Goal: Information Seeking & Learning: Learn about a topic

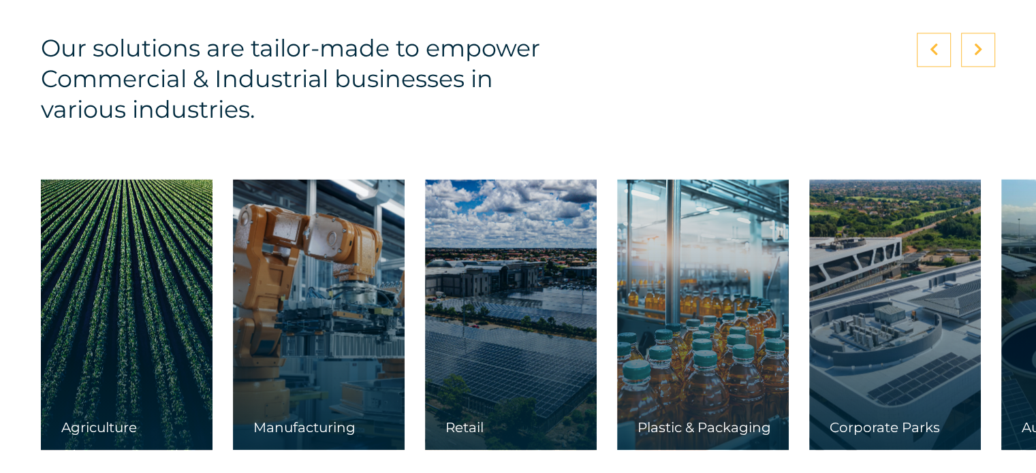
scroll to position [2043, 0]
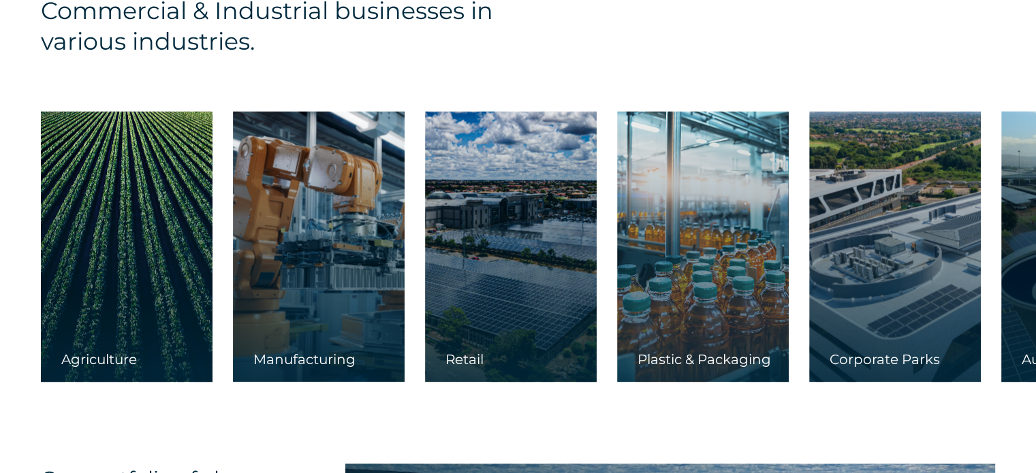
click at [477, 360] on div "Retail" at bounding box center [511, 366] width 172 height 31
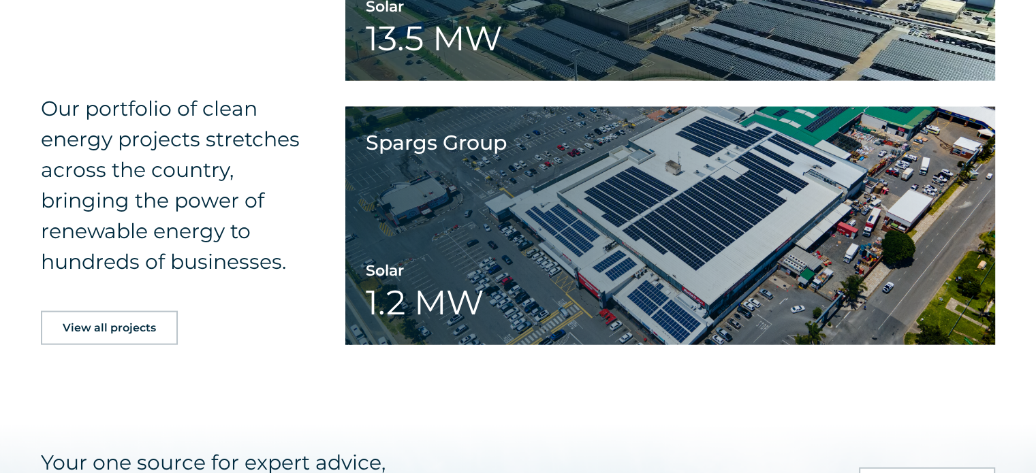
scroll to position [3064, 0]
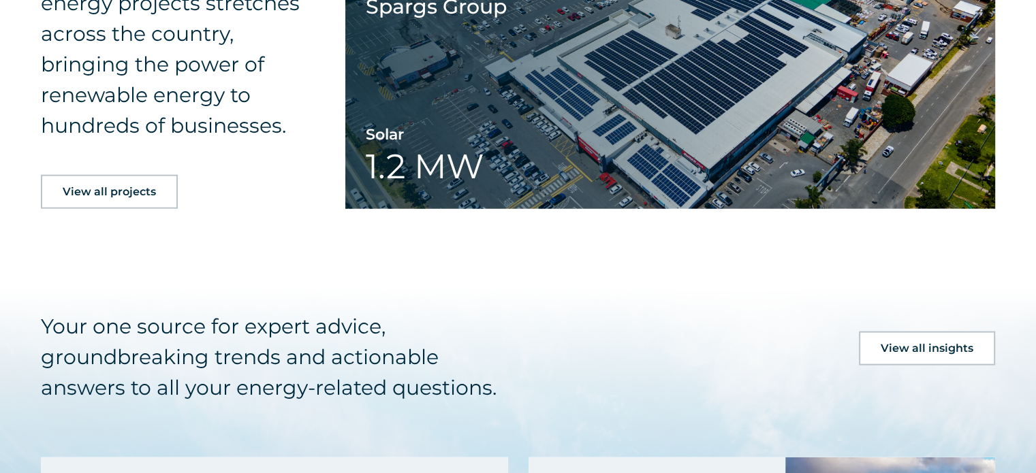
click at [127, 195] on span "View all projects" at bounding box center [109, 192] width 93 height 11
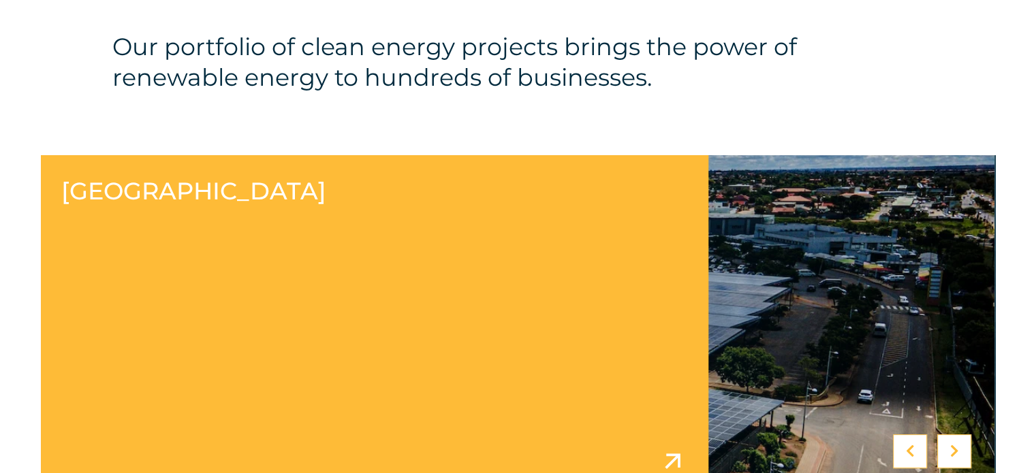
scroll to position [545, 0]
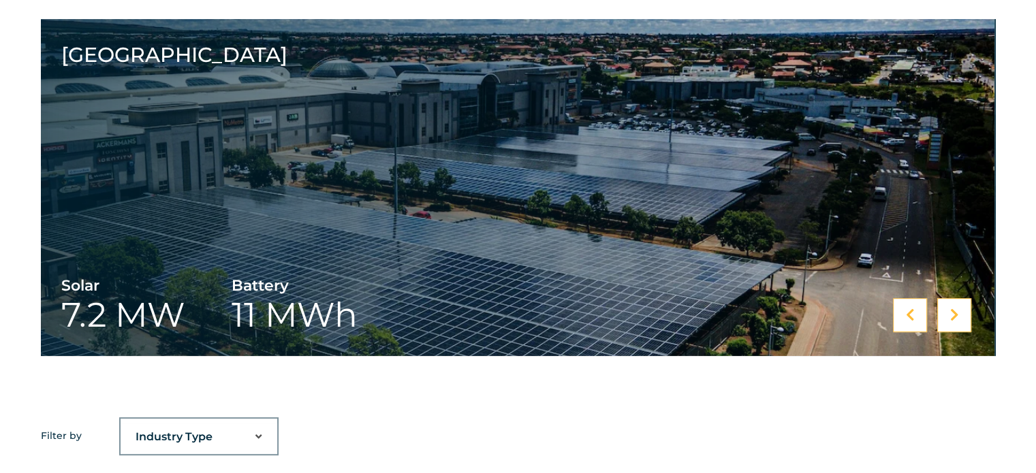
click at [959, 319] on div at bounding box center [954, 315] width 34 height 34
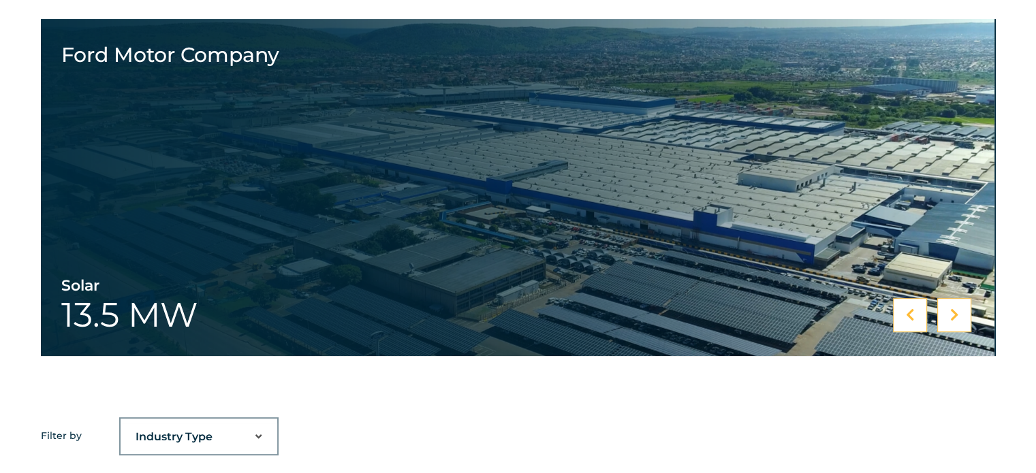
click at [957, 321] on icon at bounding box center [954, 315] width 9 height 14
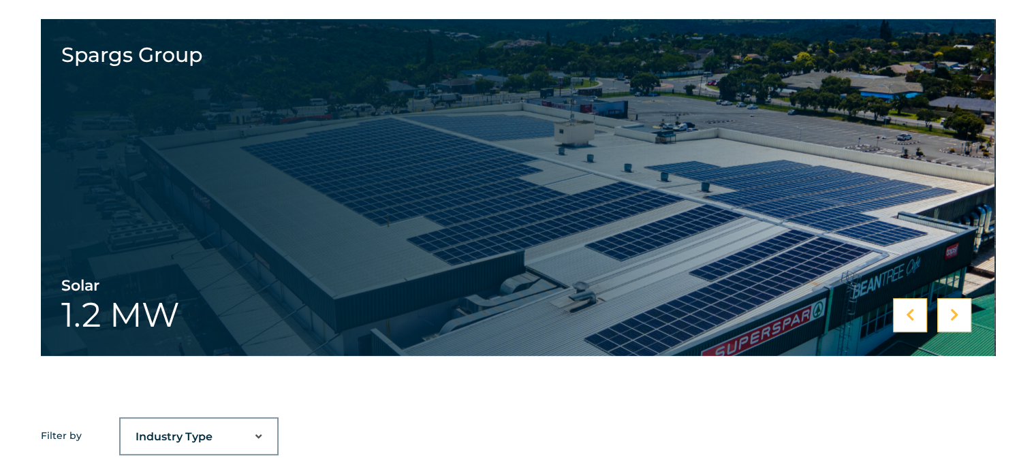
click at [957, 321] on icon at bounding box center [954, 315] width 9 height 14
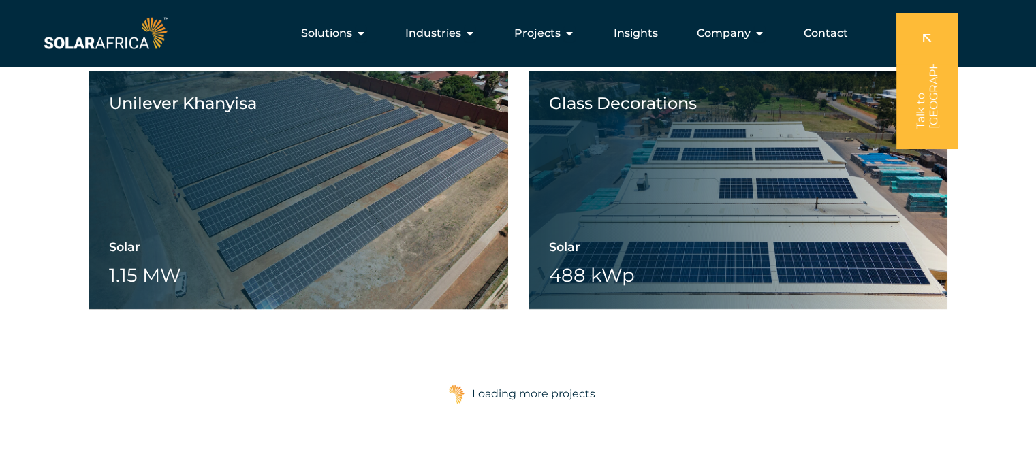
scroll to position [1975, 0]
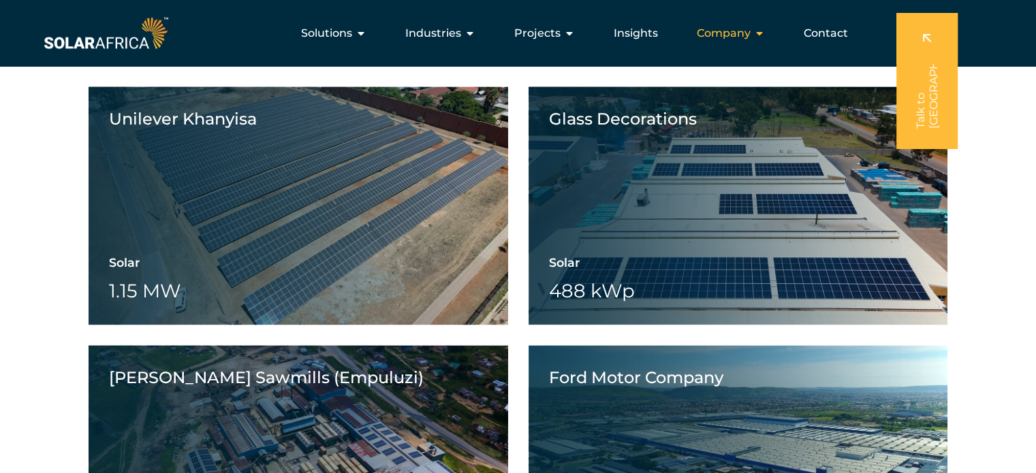
click at [759, 34] on icon "Menu" at bounding box center [759, 33] width 11 height 11
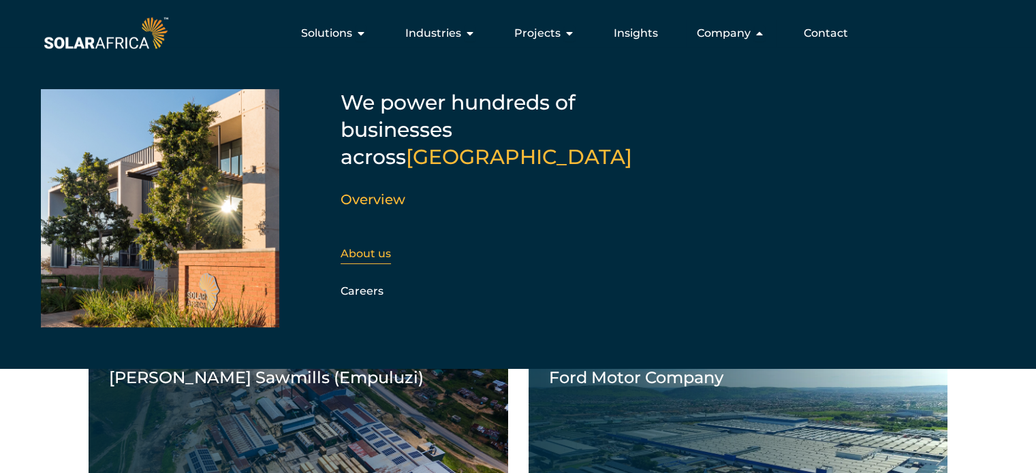
click at [366, 247] on link "About us" at bounding box center [365, 253] width 50 height 13
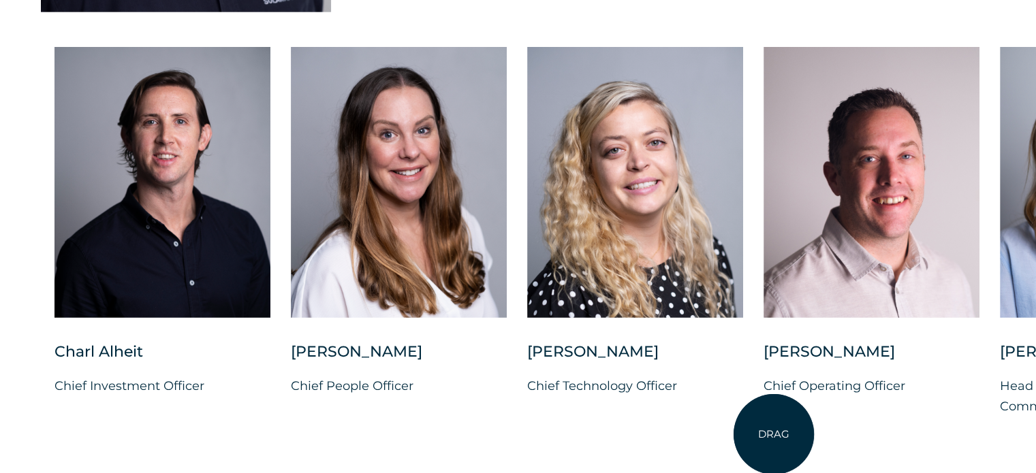
scroll to position [3473, 0]
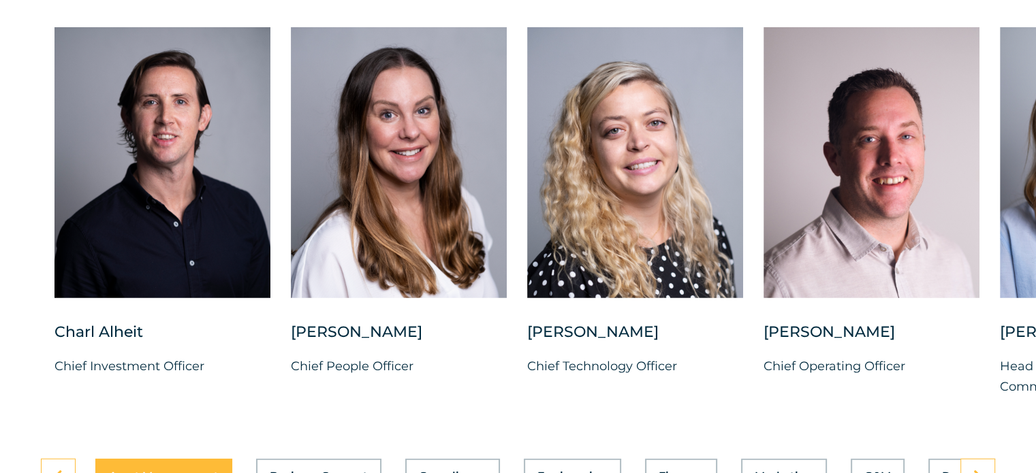
drag, startPoint x: 840, startPoint y: 413, endPoint x: 931, endPoint y: 426, distance: 92.1
click at [931, 426] on div "DRAG Charl Alheit Chief Investment Officer Candice Seggie Chief People Officer …" at bounding box center [518, 236] width 1036 height 447
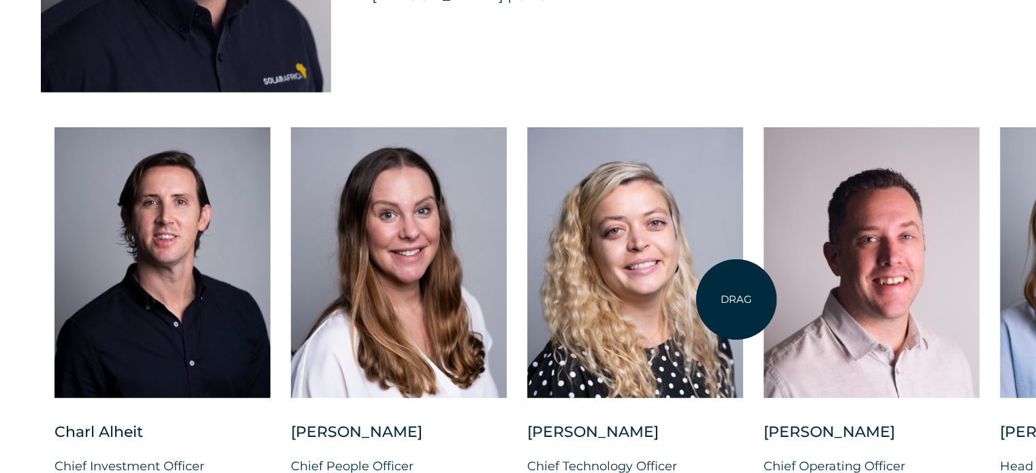
scroll to position [3405, 0]
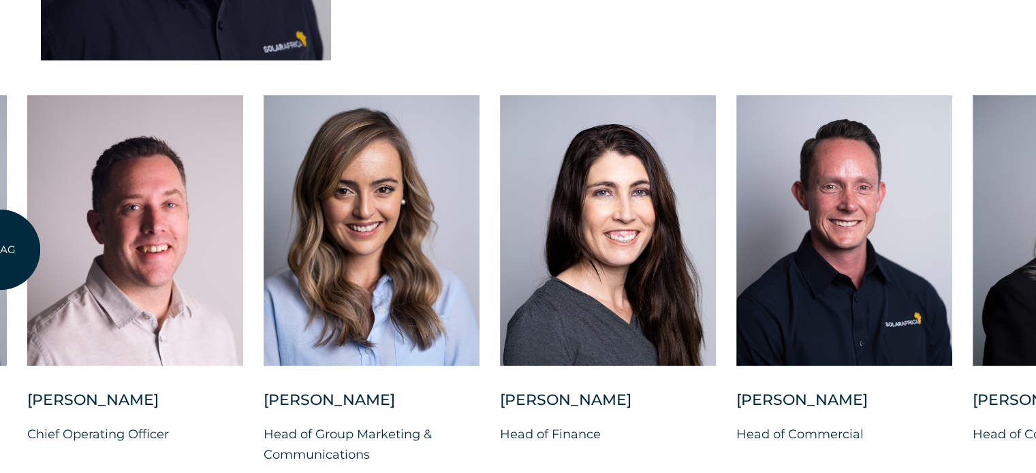
drag, startPoint x: 736, startPoint y: 294, endPoint x: 0, endPoint y: 250, distance: 737.4
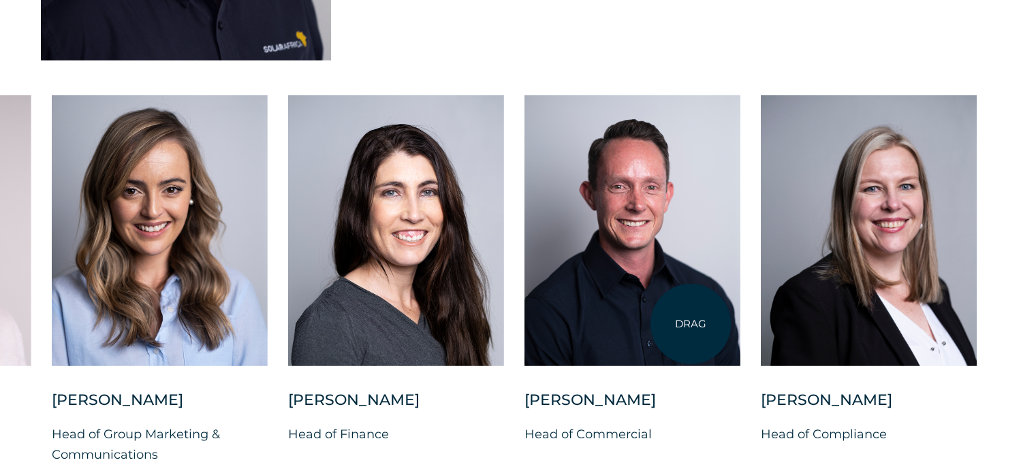
drag, startPoint x: 705, startPoint y: 285, endPoint x: 690, endPoint y: 324, distance: 41.4
click at [690, 324] on div at bounding box center [632, 230] width 216 height 271
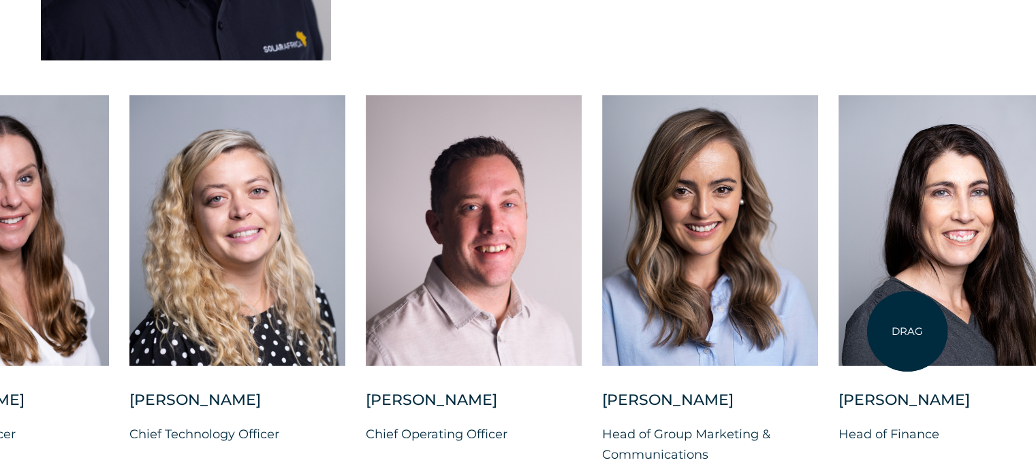
drag, startPoint x: 360, startPoint y: 274, endPoint x: 907, endPoint y: 332, distance: 550.4
click at [907, 332] on div at bounding box center [946, 230] width 216 height 271
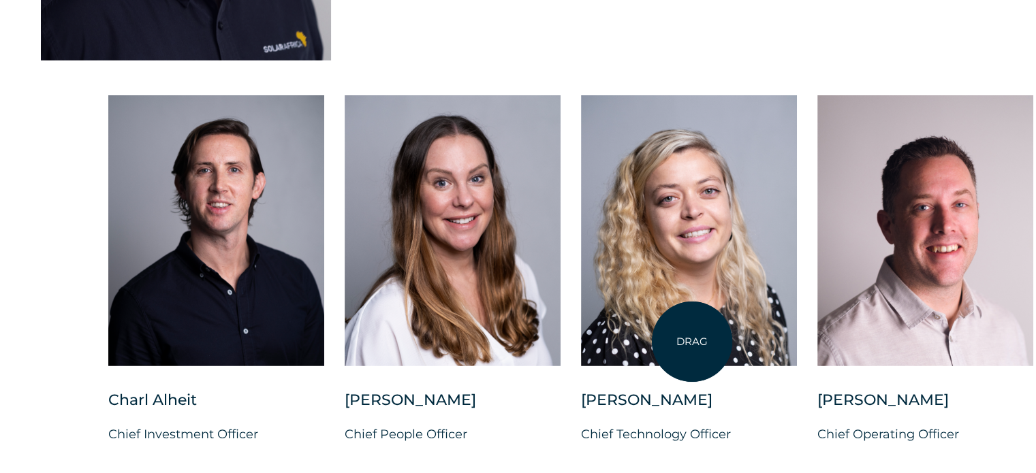
drag, startPoint x: 402, startPoint y: 306, endPoint x: 692, endPoint y: 342, distance: 292.3
click at [692, 342] on div at bounding box center [689, 230] width 216 height 271
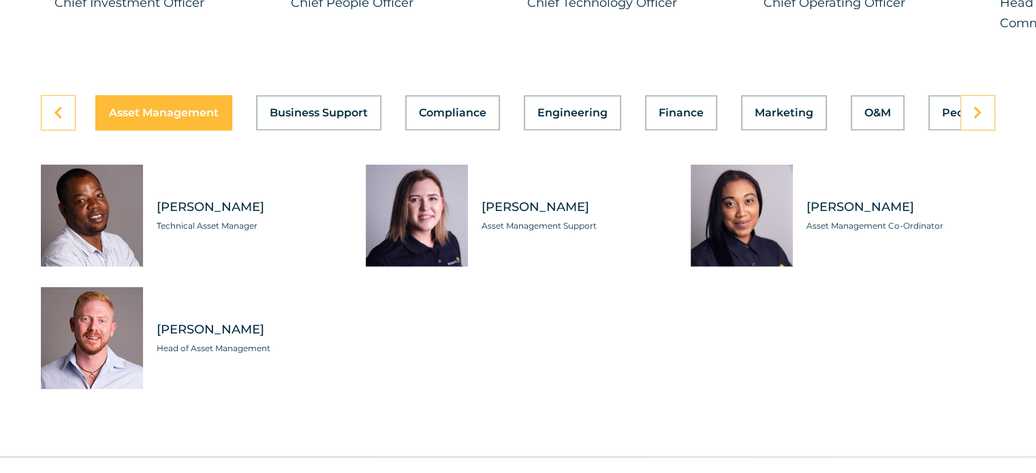
scroll to position [3813, 0]
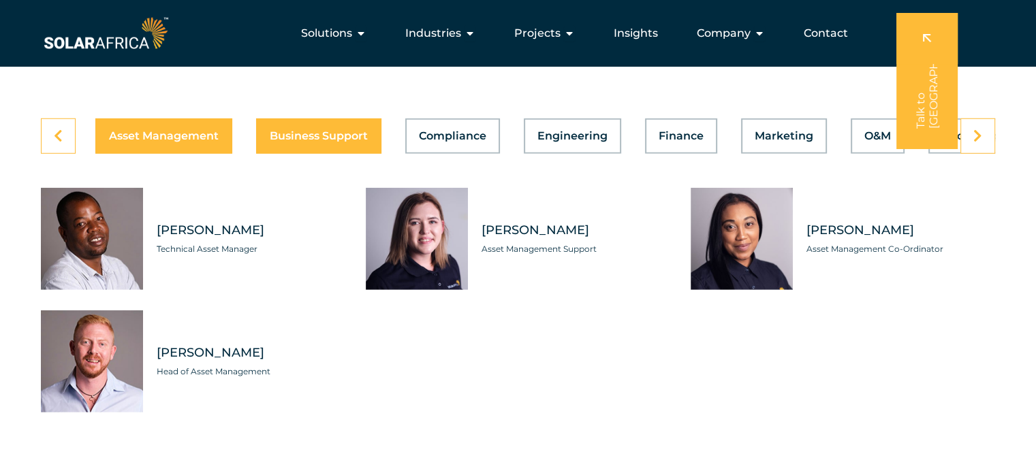
click at [331, 131] on span "Business Support" at bounding box center [319, 136] width 98 height 11
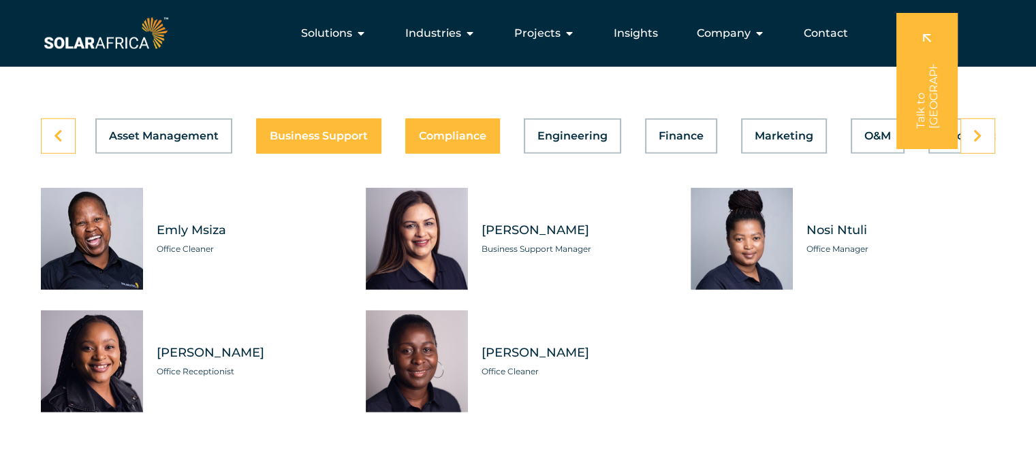
click at [453, 131] on span "Compliance" at bounding box center [452, 136] width 67 height 11
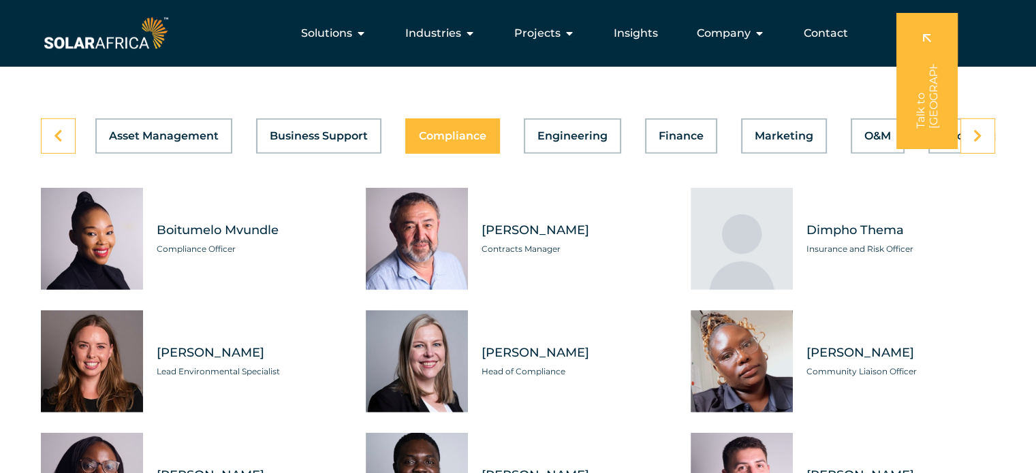
scroll to position [3677, 0]
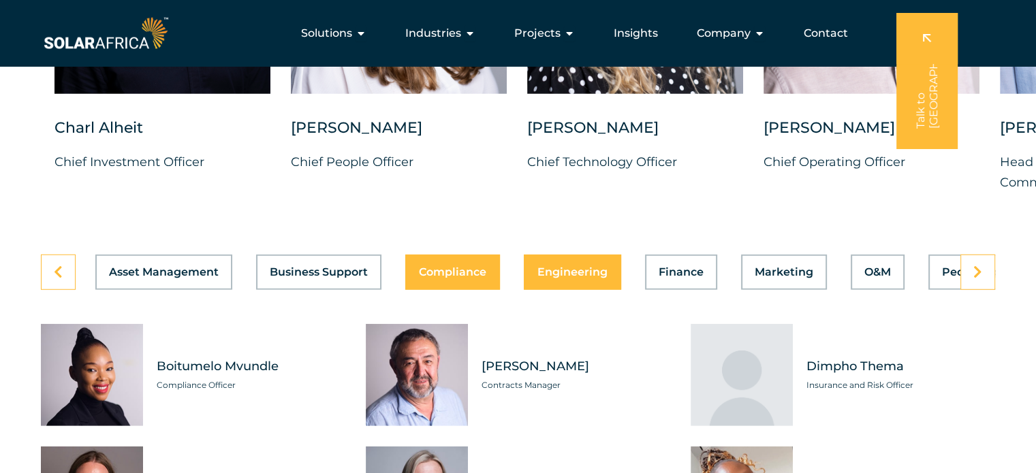
click at [583, 268] on button "Engineering" at bounding box center [572, 272] width 97 height 35
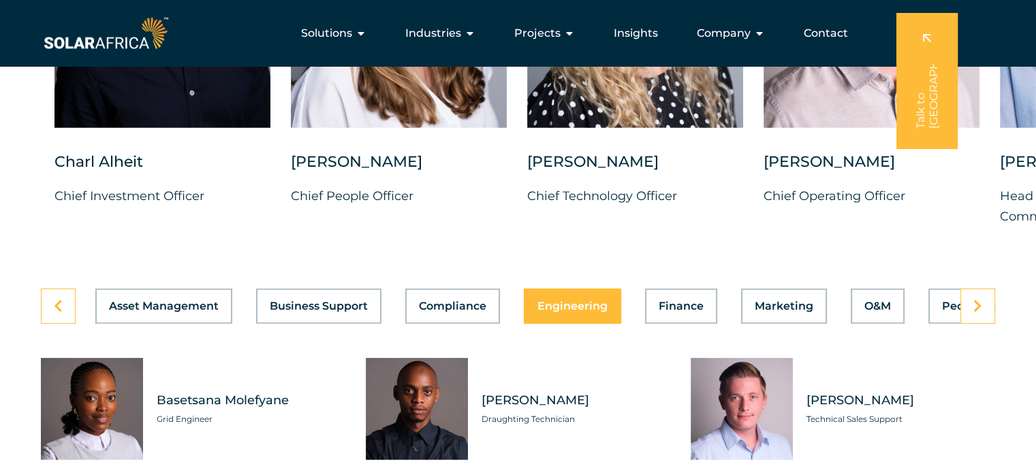
scroll to position [3609, 0]
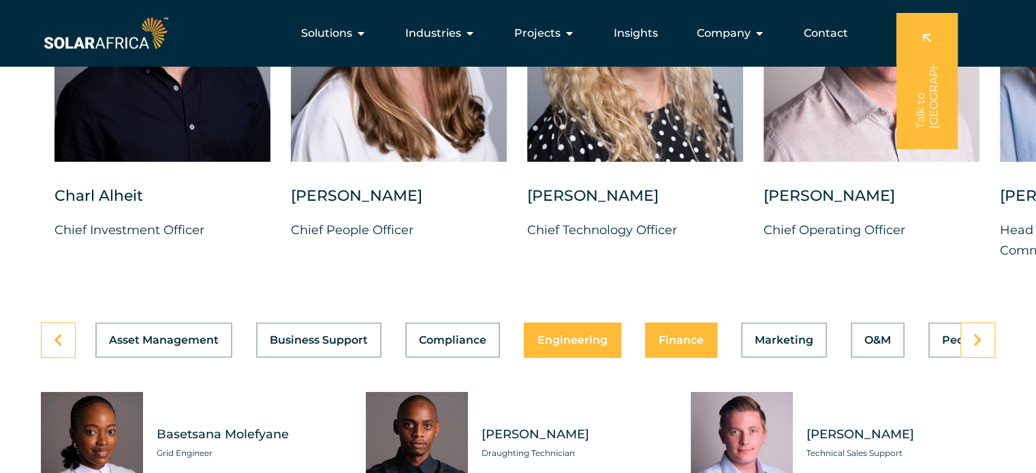
click at [678, 335] on span "Finance" at bounding box center [680, 340] width 45 height 11
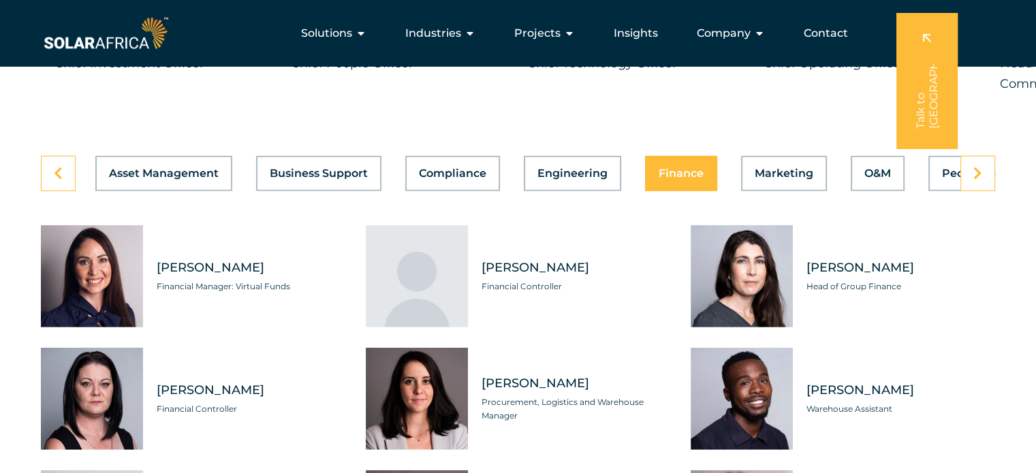
scroll to position [3745, 0]
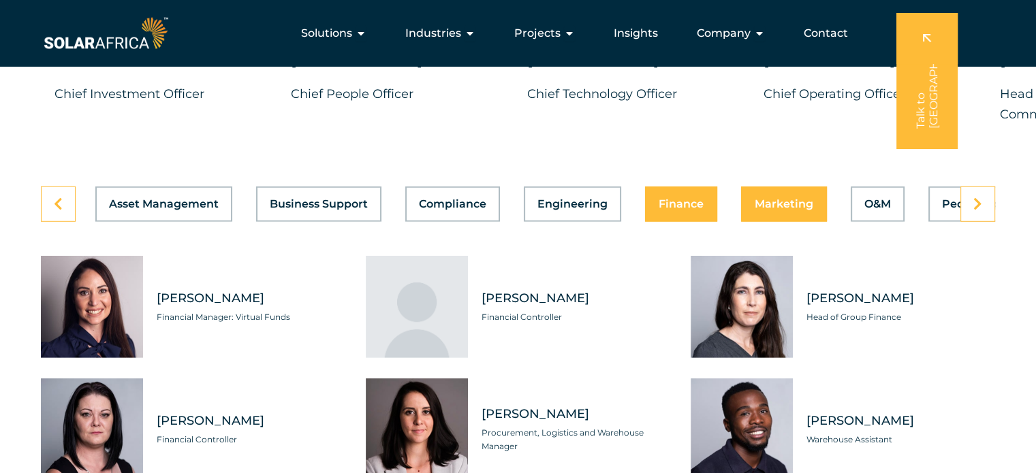
click at [779, 202] on button "Marketing" at bounding box center [784, 204] width 86 height 35
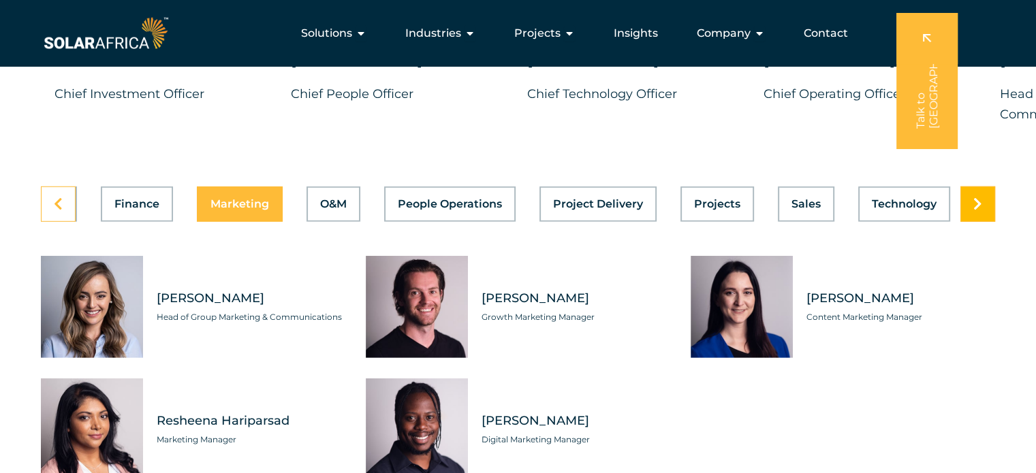
click at [983, 193] on link at bounding box center [977, 204] width 35 height 35
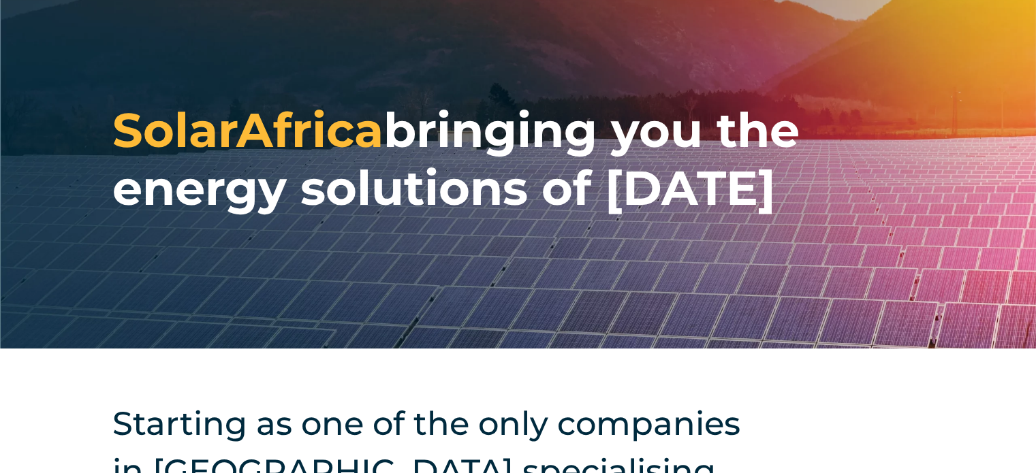
scroll to position [0, 0]
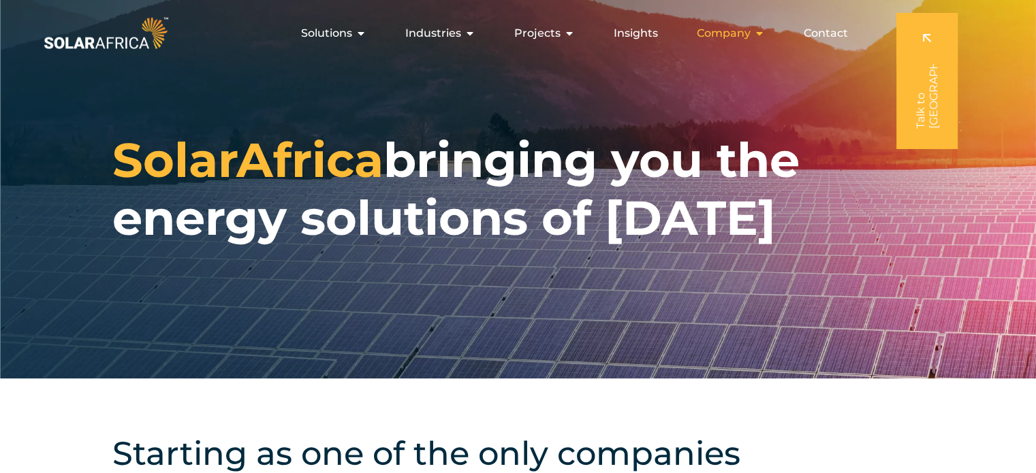
click at [739, 35] on span "Company" at bounding box center [724, 33] width 54 height 16
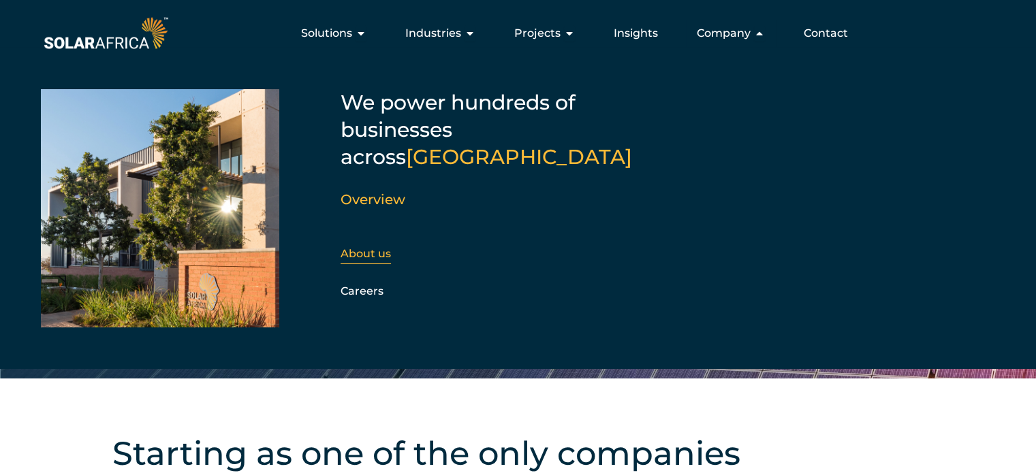
click at [371, 247] on link "About us" at bounding box center [365, 253] width 50 height 13
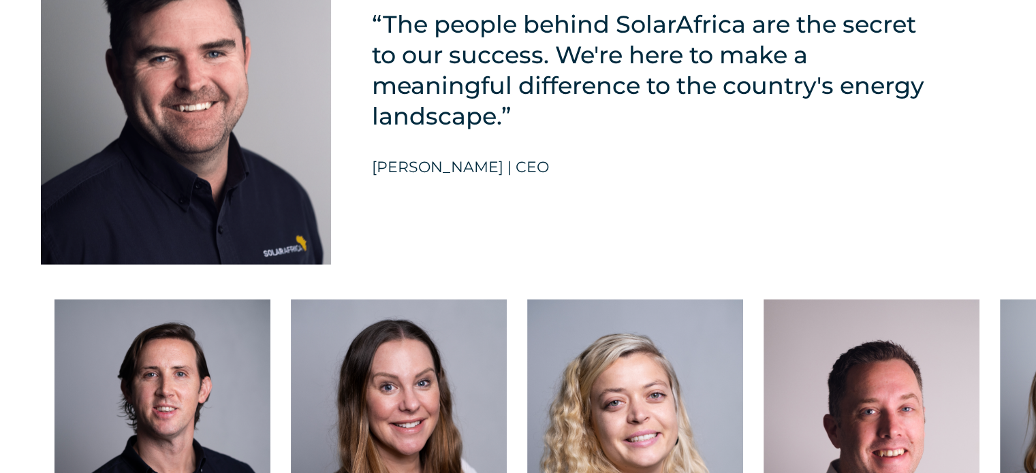
scroll to position [3677, 0]
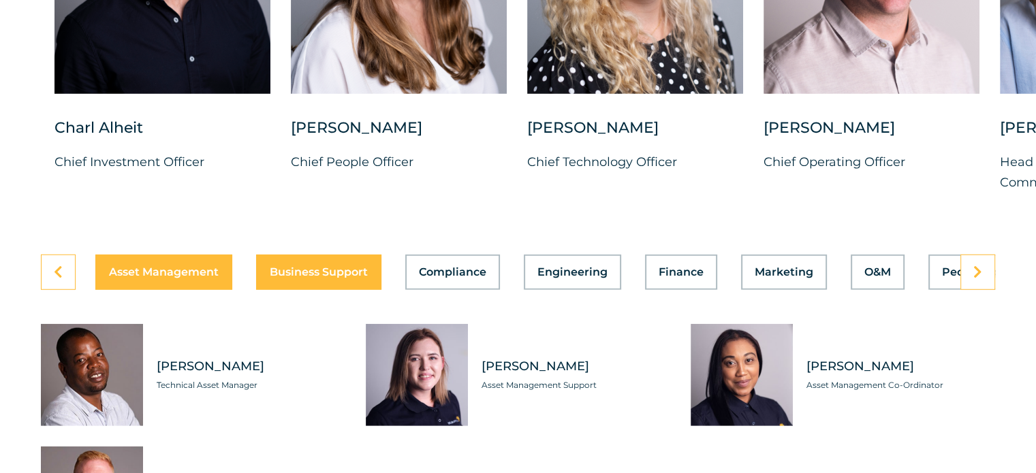
click at [319, 264] on div "Asset Management Business Support Compliance Engineering Finance Marketing O&M …" at bounding box center [518, 272] width 954 height 35
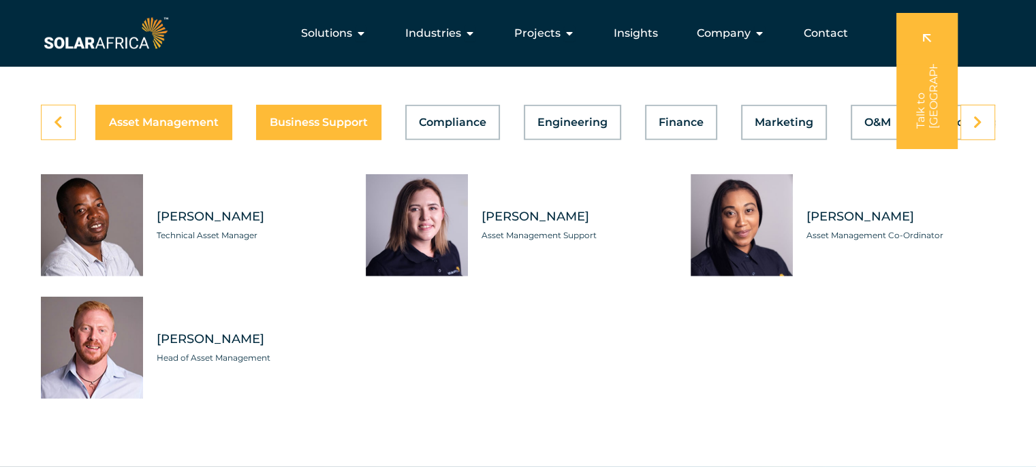
scroll to position [3745, 0]
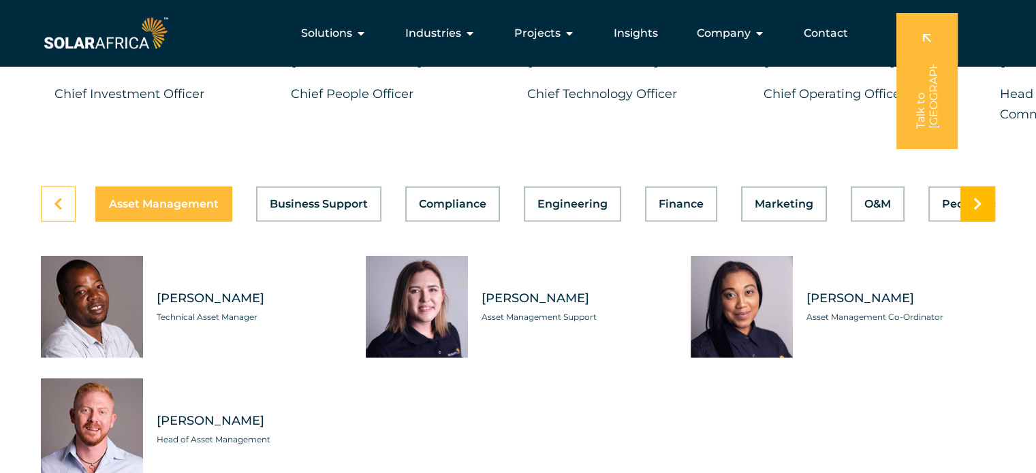
click at [979, 197] on icon at bounding box center [977, 204] width 9 height 14
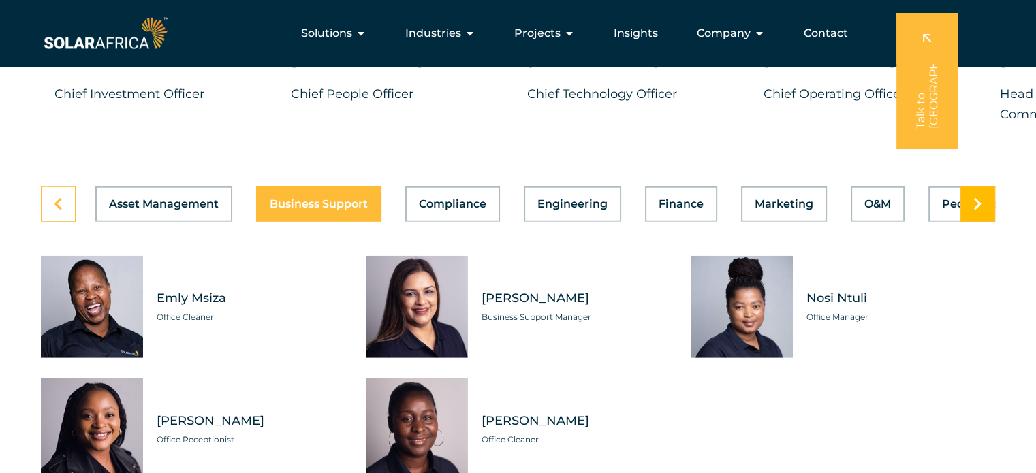
click at [979, 197] on icon at bounding box center [977, 204] width 9 height 14
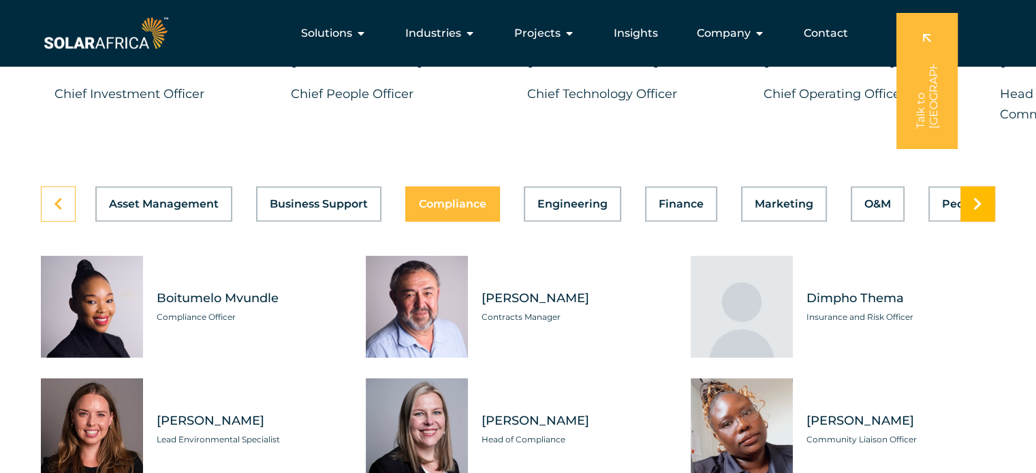
click at [979, 197] on icon at bounding box center [977, 204] width 9 height 14
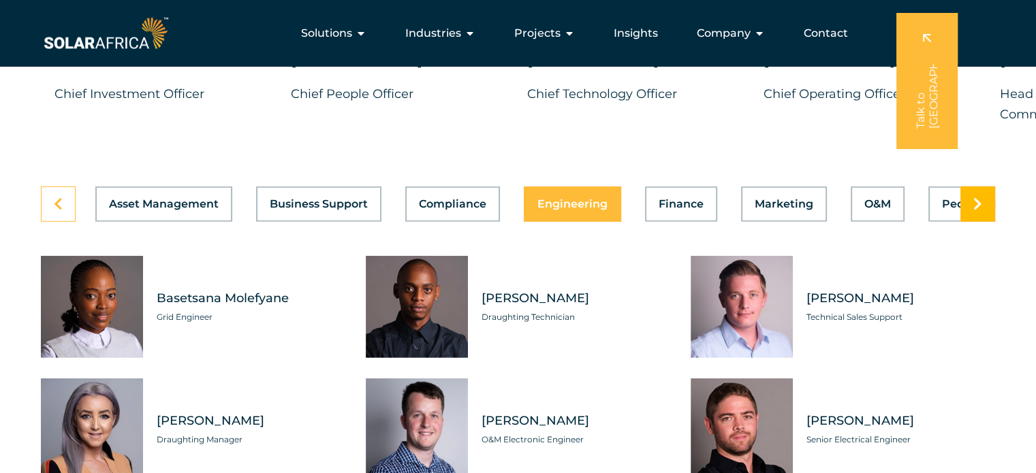
click at [979, 197] on icon at bounding box center [977, 204] width 9 height 14
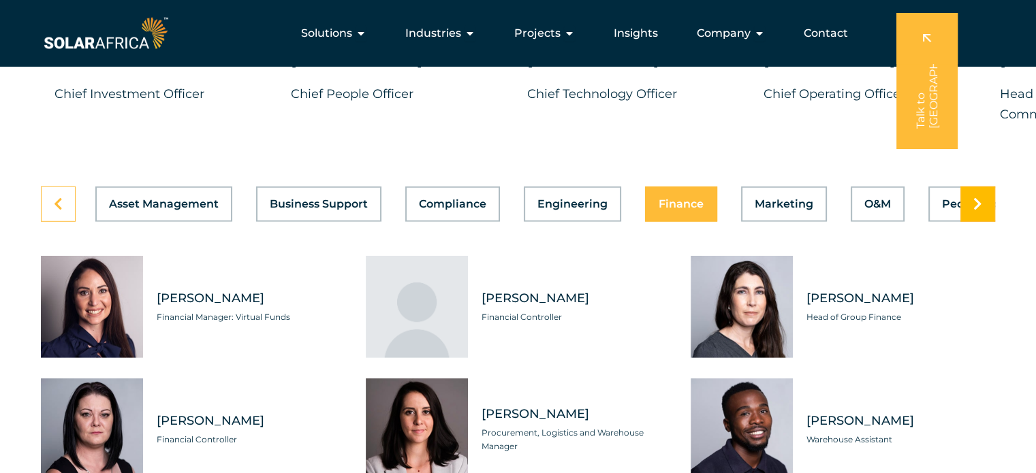
click at [979, 197] on icon at bounding box center [977, 204] width 9 height 14
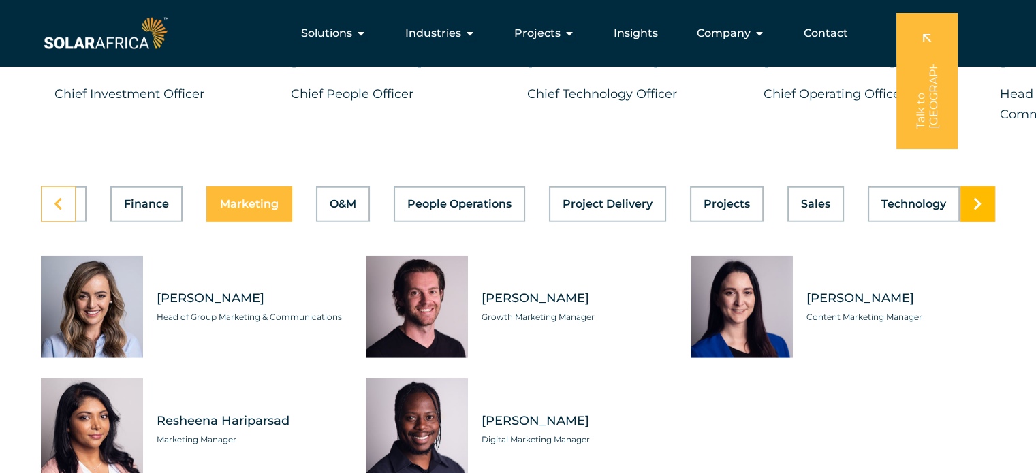
scroll to position [0, 544]
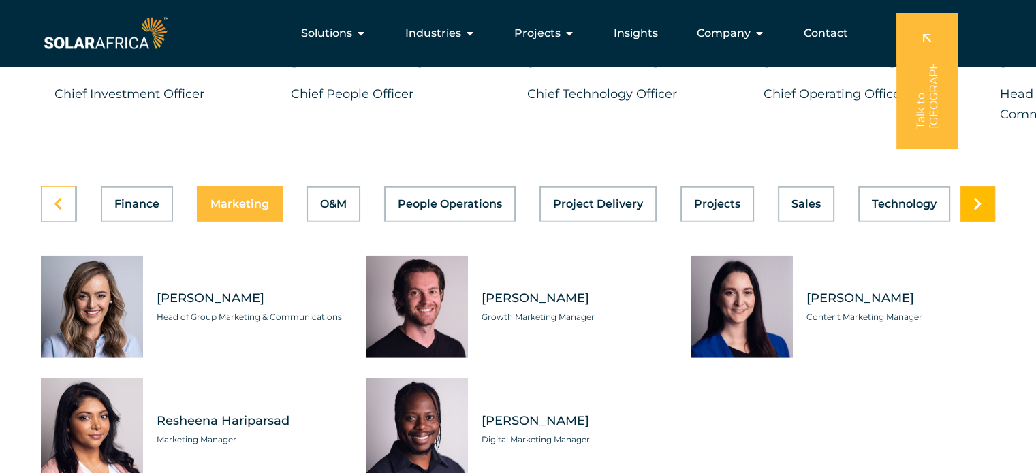
click at [979, 197] on icon at bounding box center [977, 204] width 9 height 14
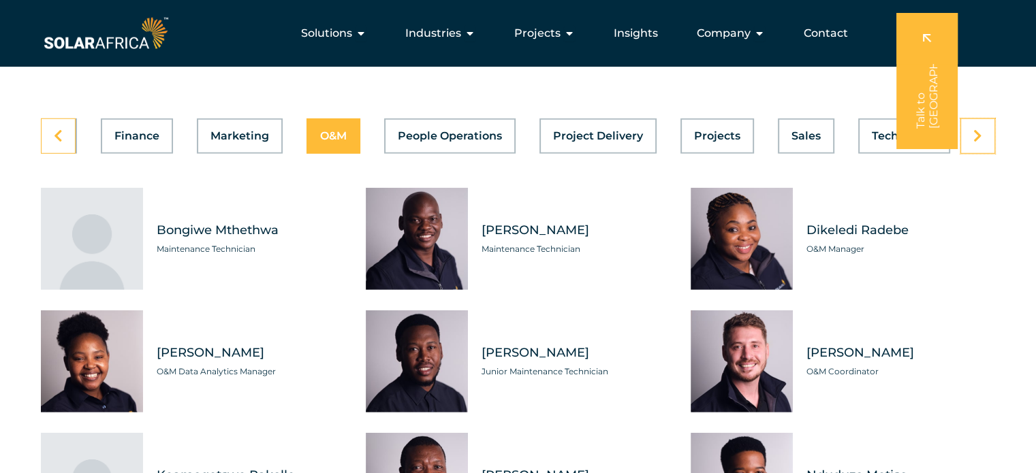
scroll to position [3677, 0]
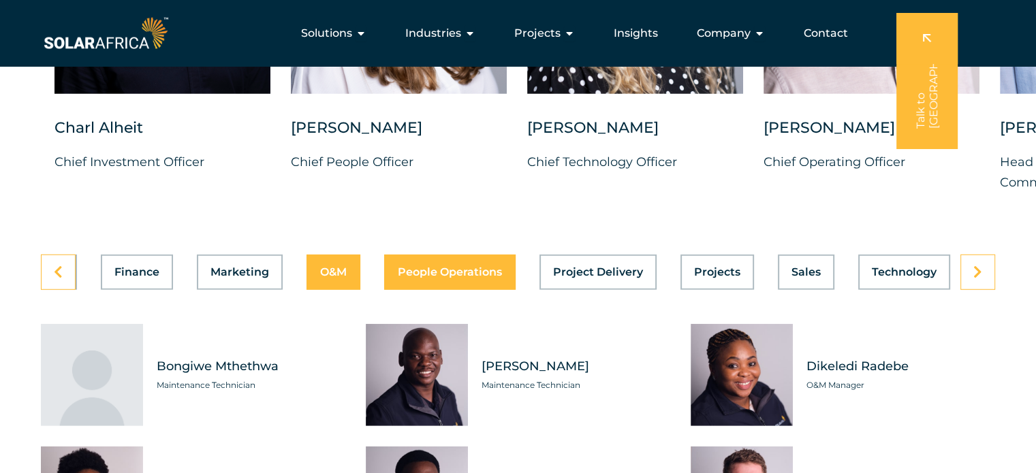
click at [444, 268] on button "People Operations" at bounding box center [449, 272] width 131 height 35
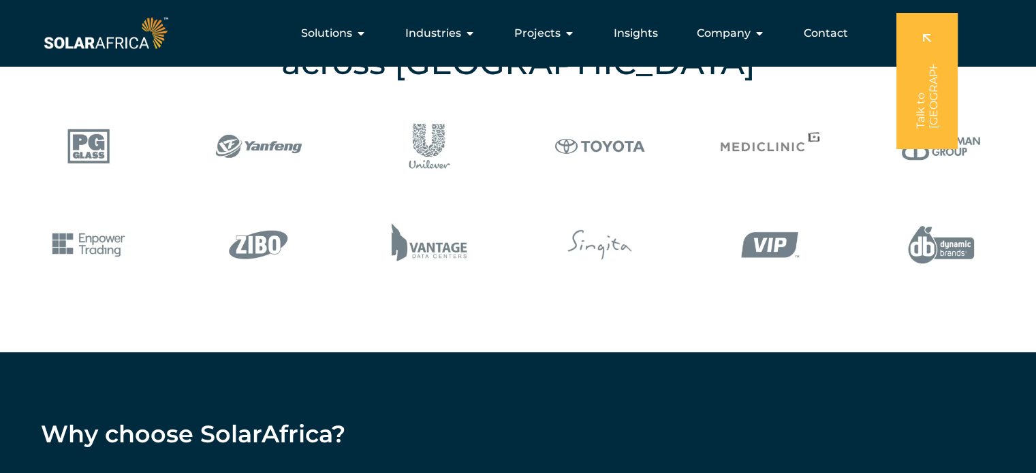
scroll to position [1702, 0]
